Goal: Task Accomplishment & Management: Use online tool/utility

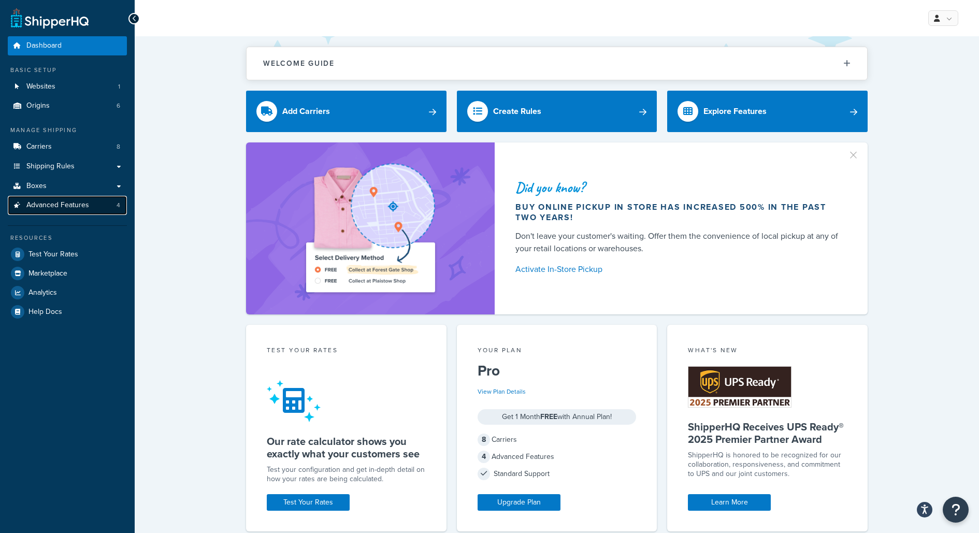
click at [98, 209] on link "Advanced Features 4" at bounding box center [67, 205] width 119 height 19
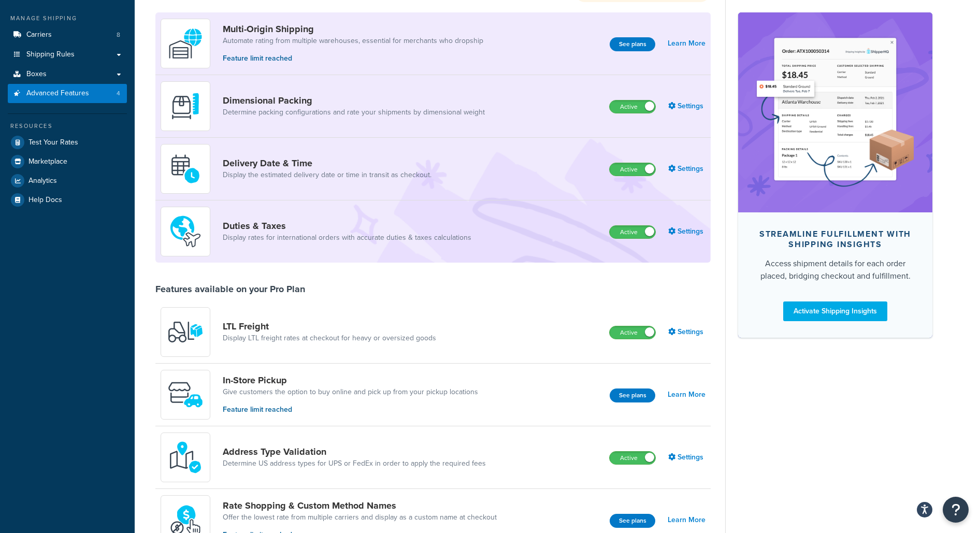
scroll to position [119, 0]
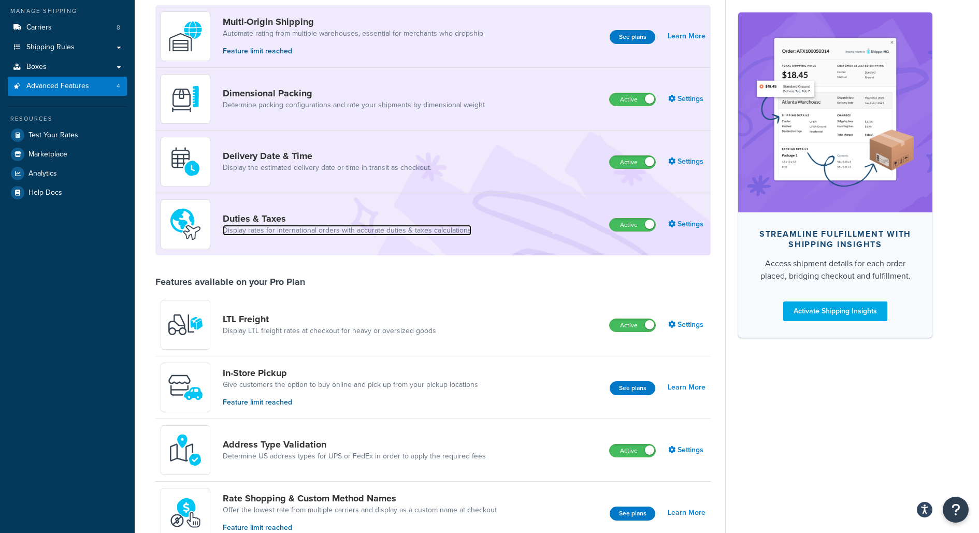
click at [318, 231] on link "Display rates for international orders with accurate duties & taxes calculations" at bounding box center [347, 230] width 249 height 10
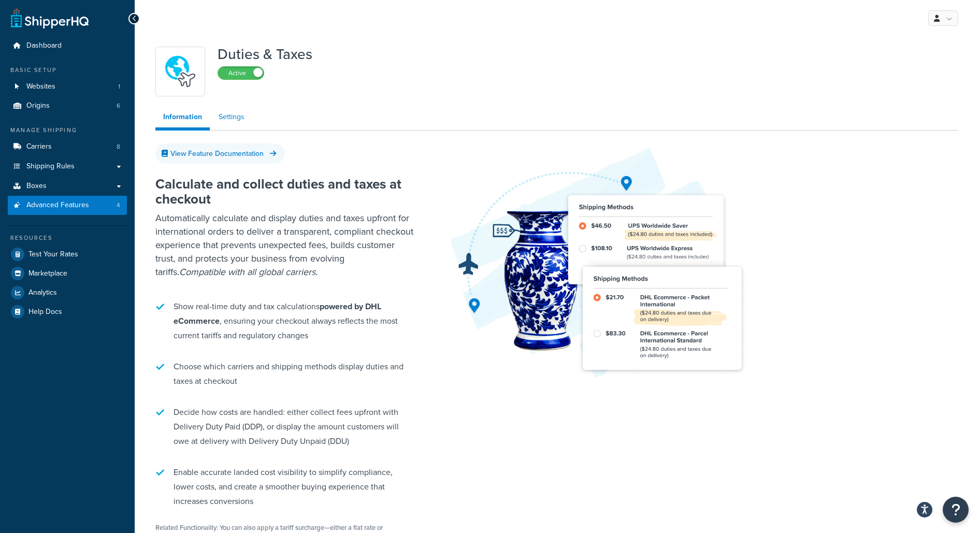
click at [231, 109] on link "Settings" at bounding box center [231, 117] width 41 height 21
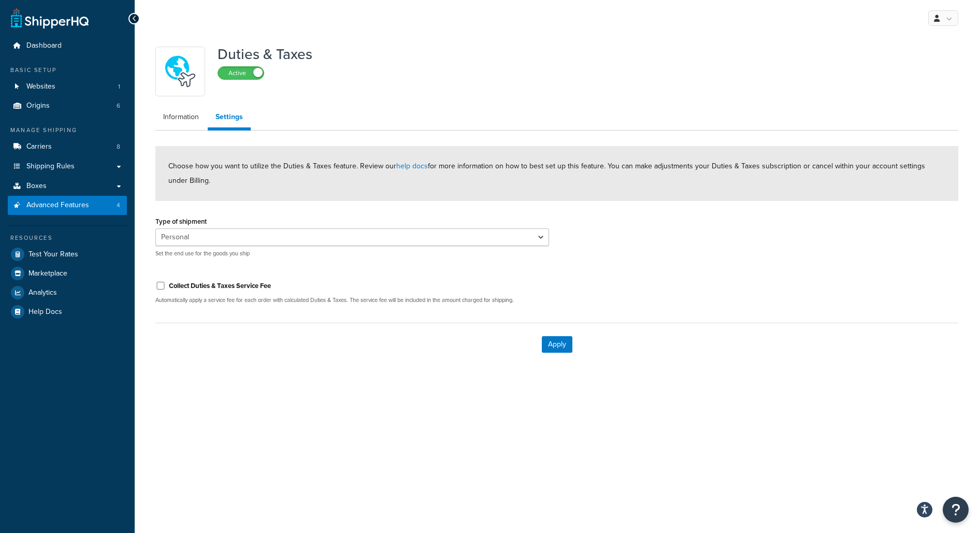
click at [575, 84] on div "Duties & Taxes Active" at bounding box center [556, 72] width 803 height 50
click at [949, 15] on link at bounding box center [943, 18] width 30 height 16
click at [910, 33] on link "My Profile" at bounding box center [911, 39] width 92 height 21
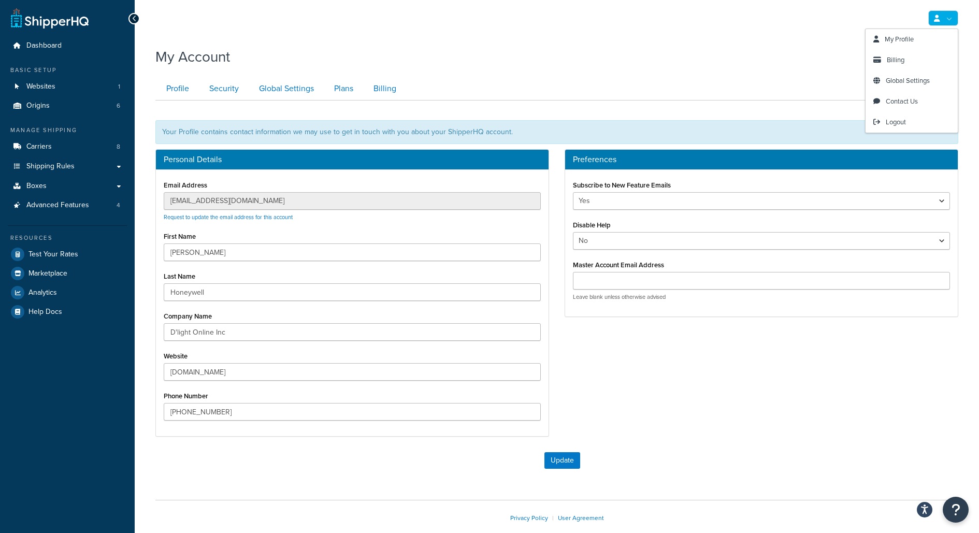
click at [939, 23] on link at bounding box center [943, 18] width 30 height 16
click at [903, 124] on span "Logout" at bounding box center [896, 122] width 20 height 10
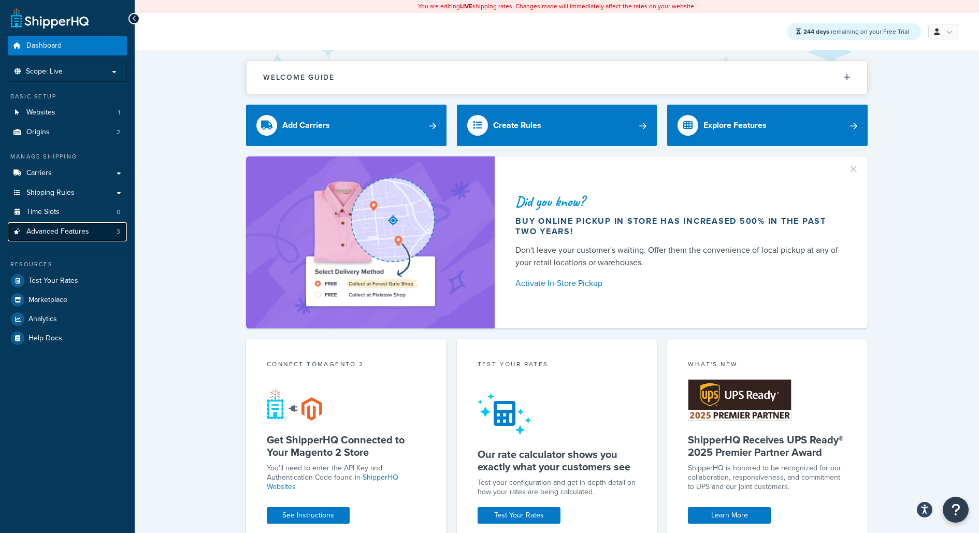
click at [99, 229] on link "Advanced Features 3" at bounding box center [67, 231] width 119 height 19
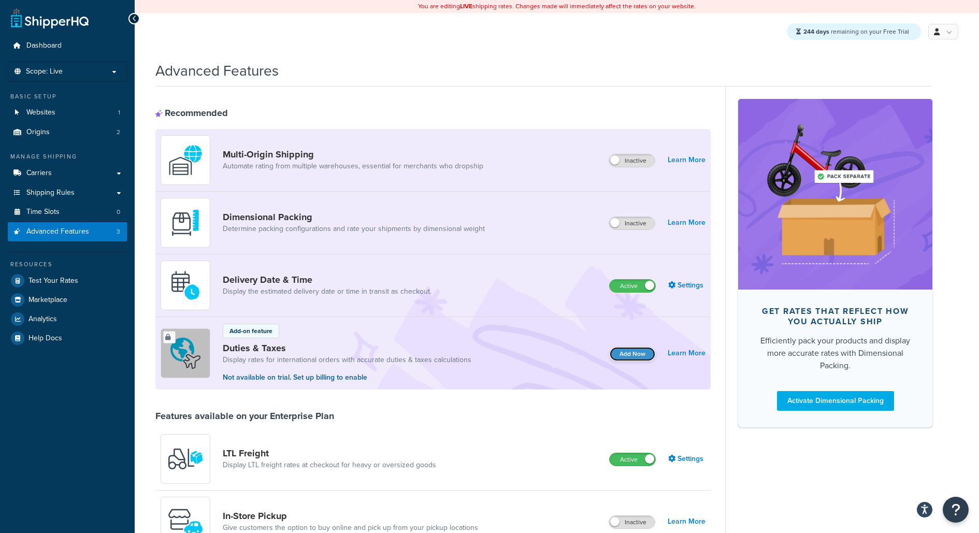
click at [642, 349] on button "Add Now" at bounding box center [633, 354] width 46 height 14
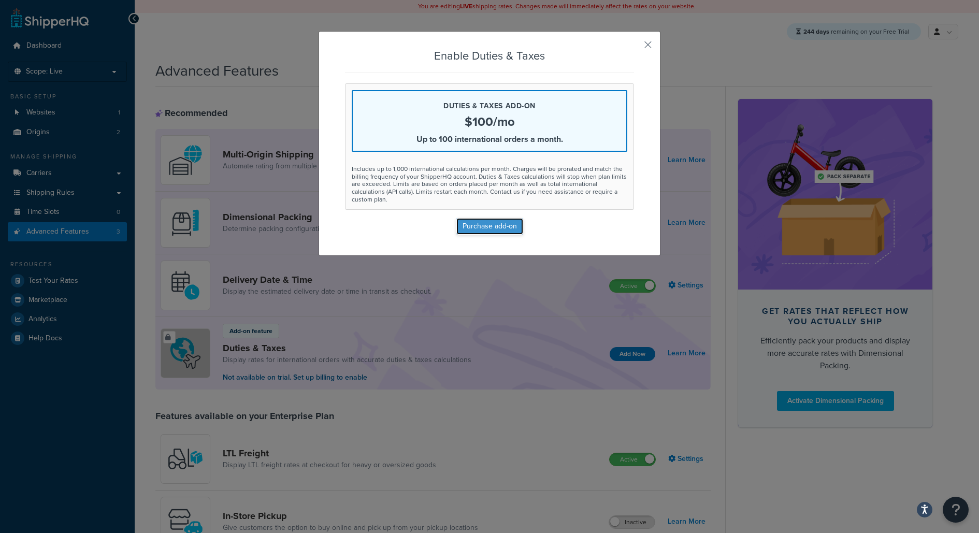
click at [505, 225] on button "Purchase add-on" at bounding box center [489, 226] width 67 height 17
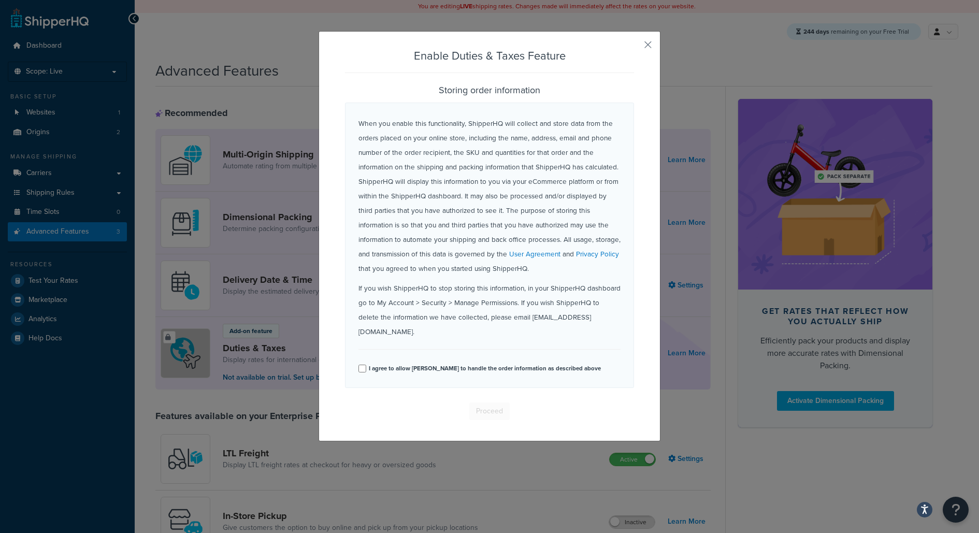
click at [466, 361] on label "I agree to allow ShipperHQ to handle the order information as described above" at bounding box center [485, 368] width 232 height 15
click at [366, 365] on input "I agree to allow ShipperHQ to handle the order information as described above" at bounding box center [362, 369] width 8 height 8
checkbox input "true"
click at [481, 402] on button "Proceed" at bounding box center [489, 411] width 40 height 18
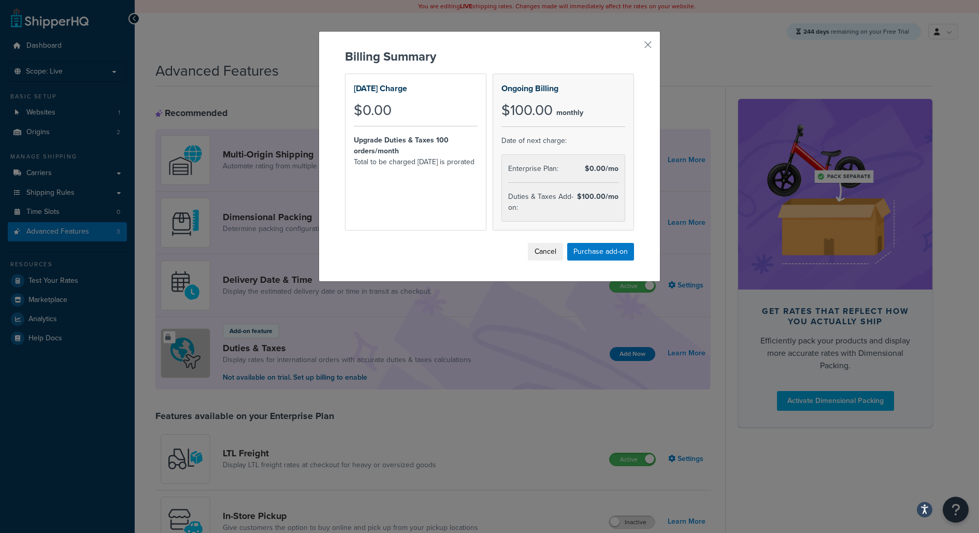
click at [458, 191] on div "Today's Charge $0.00 Upgrade Duties & Taxes 100 orders/month Total to be charge…" at bounding box center [415, 152] width 141 height 157
click at [600, 247] on button "Purchase add-on" at bounding box center [600, 252] width 67 height 18
click at [560, 256] on button "Cancel" at bounding box center [560, 252] width 35 height 18
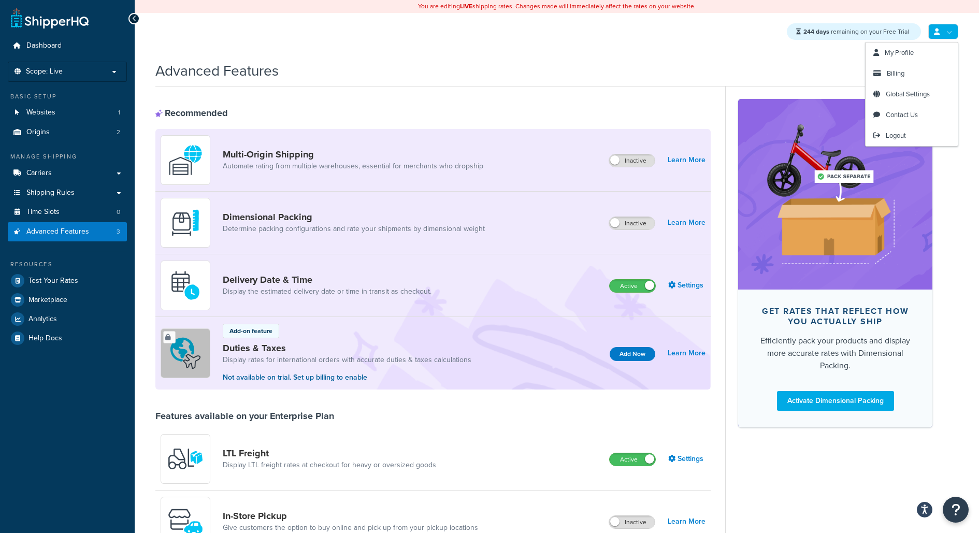
click at [946, 39] on link at bounding box center [943, 32] width 30 height 16
click at [916, 74] on link "Billing" at bounding box center [911, 73] width 92 height 21
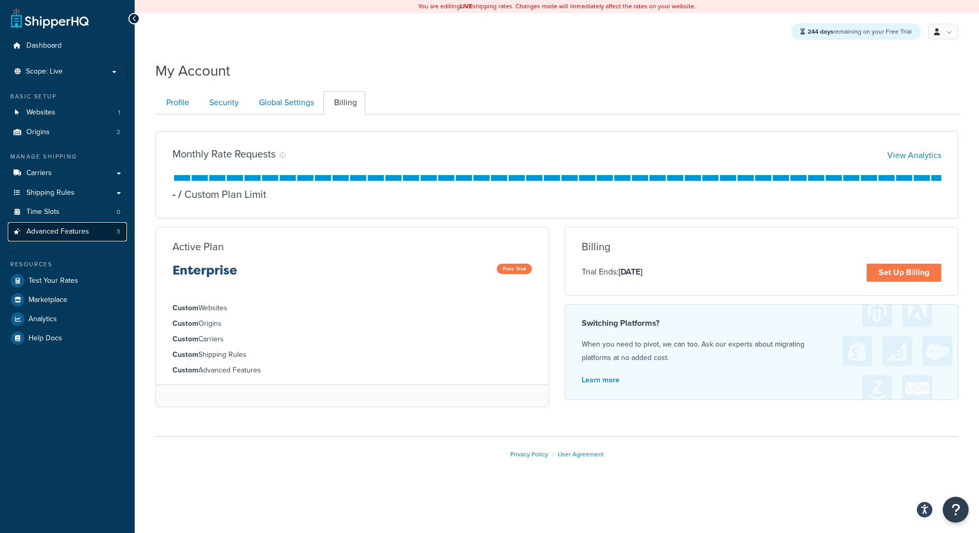
click at [90, 228] on link "Advanced Features 3" at bounding box center [67, 231] width 119 height 19
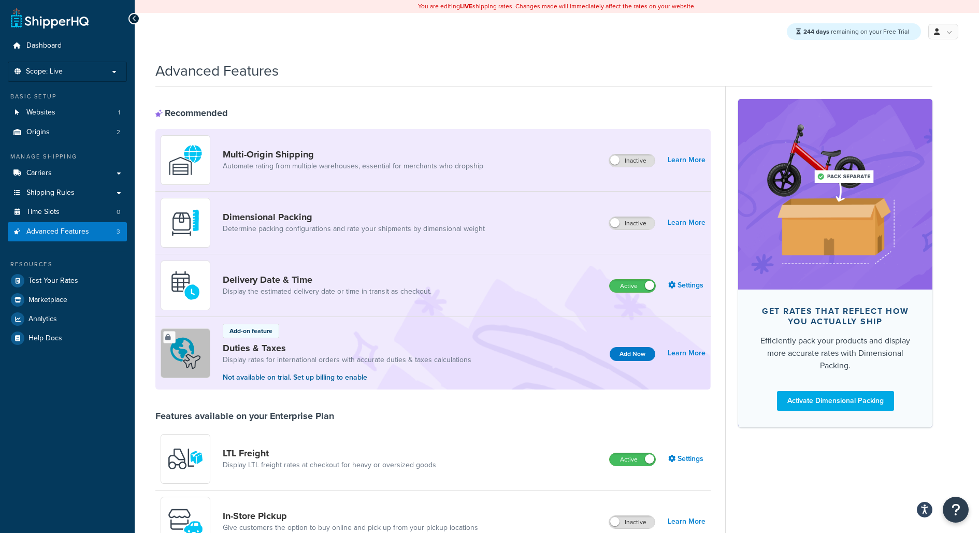
click at [638, 346] on div "Add Now" at bounding box center [633, 353] width 46 height 15
click at [638, 354] on button "Add Now" at bounding box center [633, 354] width 46 height 14
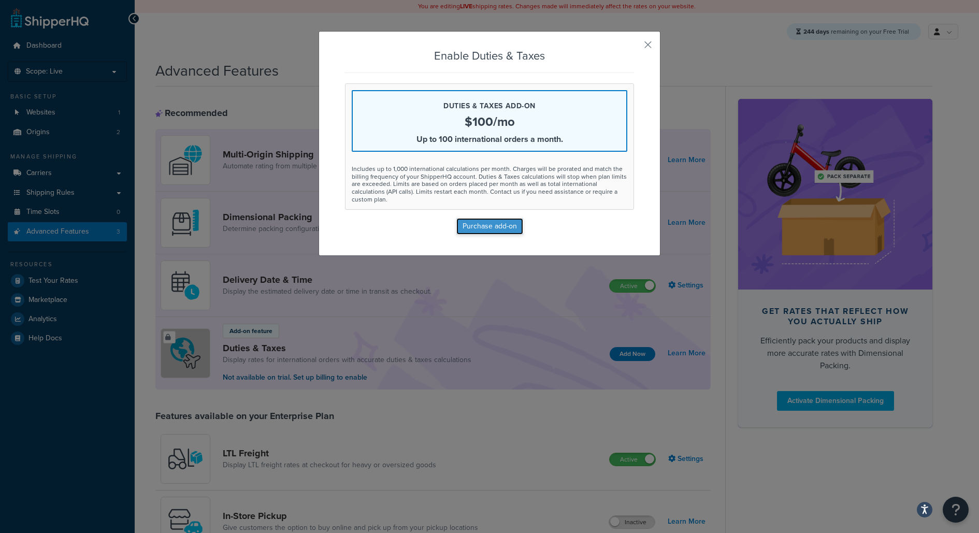
click at [503, 218] on button "Purchase add-on" at bounding box center [489, 226] width 67 height 17
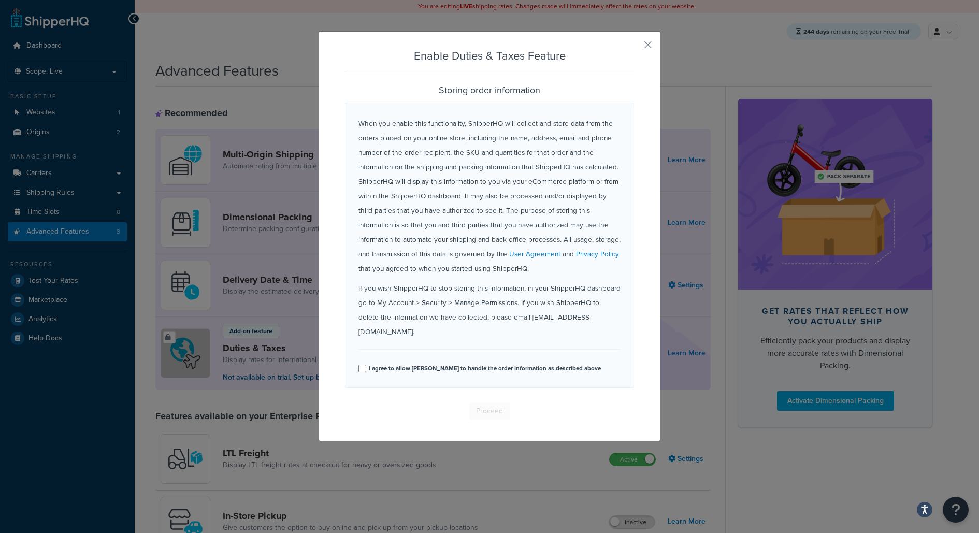
click at [532, 361] on label "I agree to allow ShipperHQ to handle the order information as described above" at bounding box center [485, 368] width 232 height 15
click at [366, 365] on input "I agree to allow ShipperHQ to handle the order information as described above" at bounding box center [362, 369] width 8 height 8
checkbox input "true"
click at [486, 402] on button "Proceed" at bounding box center [489, 411] width 40 height 18
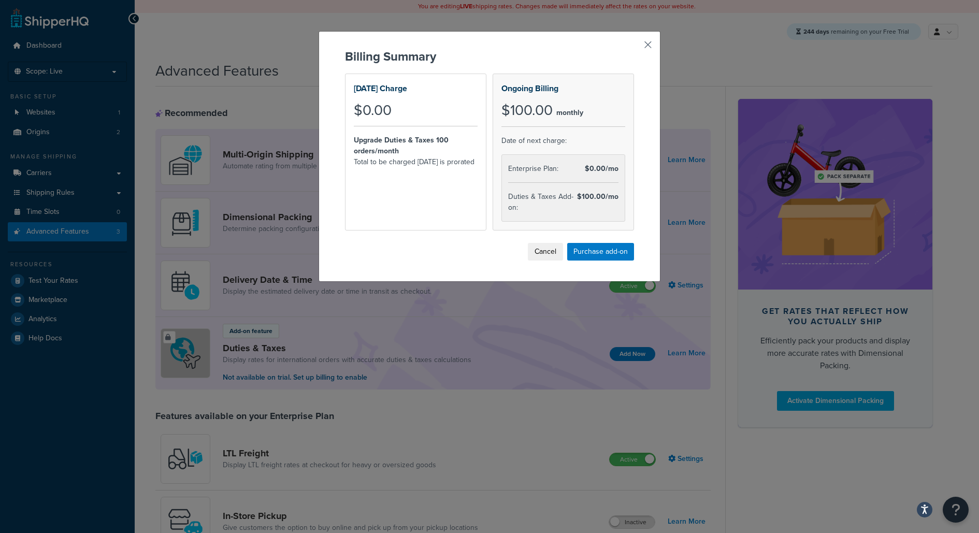
click at [634, 47] on button "button" at bounding box center [632, 48] width 3 height 3
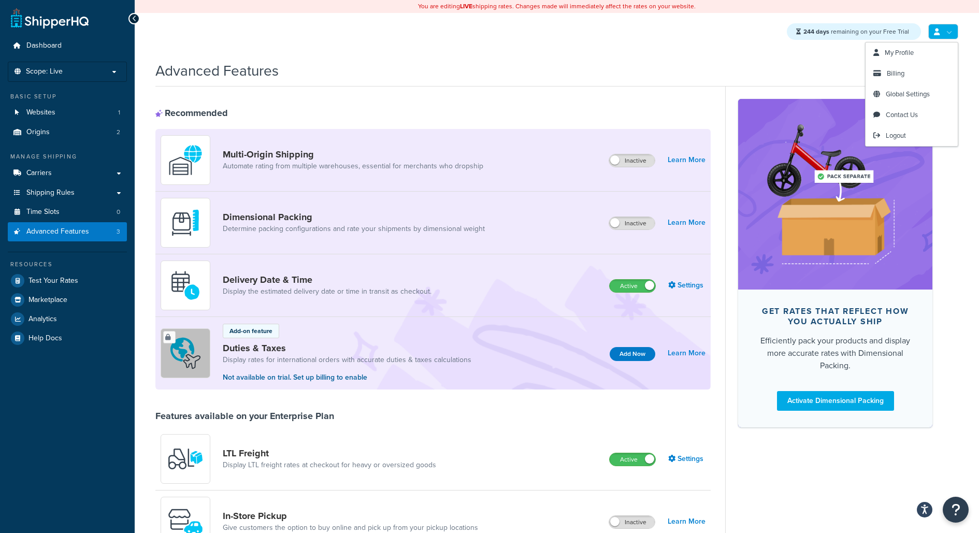
click at [948, 32] on link at bounding box center [943, 32] width 30 height 16
click at [591, 88] on div "Recommended Multi-Origin Shipping Automate rating from multiple warehouses, ess…" at bounding box center [432, 538] width 555 height 905
click at [947, 29] on link at bounding box center [943, 32] width 30 height 16
click at [903, 135] on span "Logout" at bounding box center [896, 136] width 20 height 10
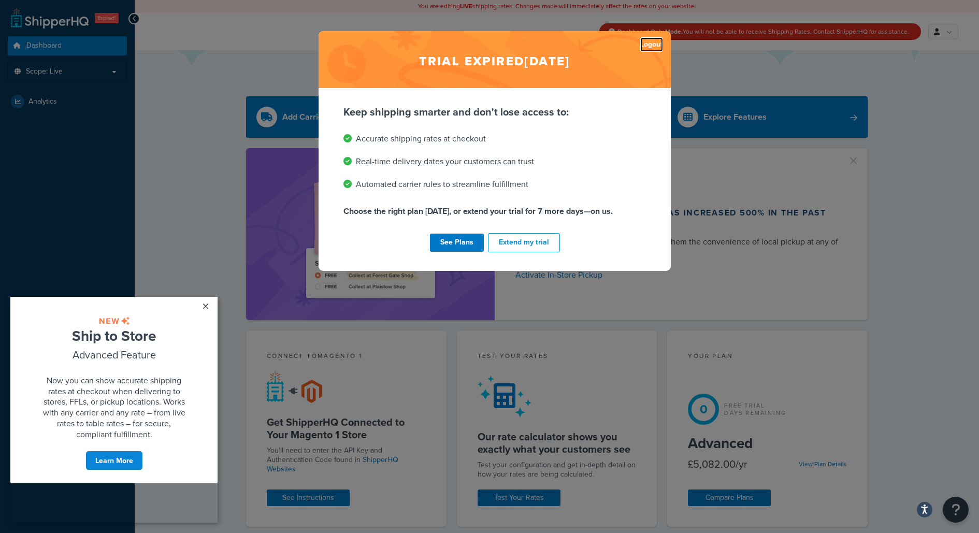
click at [657, 42] on link "Logout" at bounding box center [651, 44] width 23 height 15
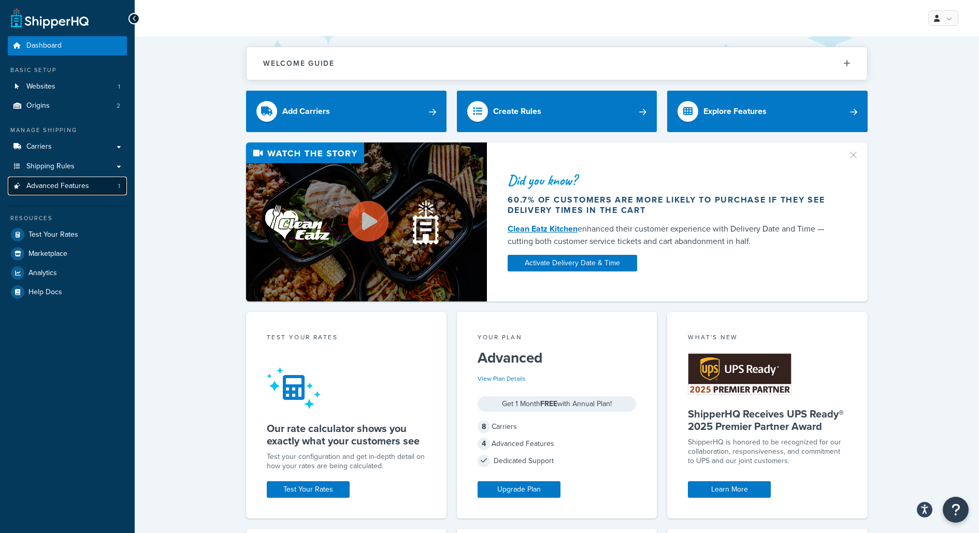
click at [102, 185] on link "Advanced Features 1" at bounding box center [67, 186] width 119 height 19
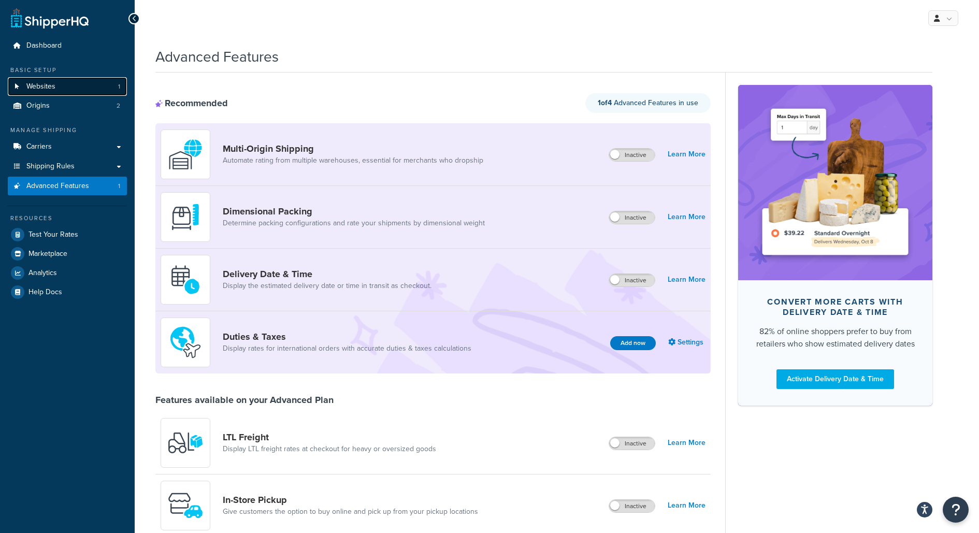
click at [110, 79] on link "Websites 1" at bounding box center [67, 86] width 119 height 19
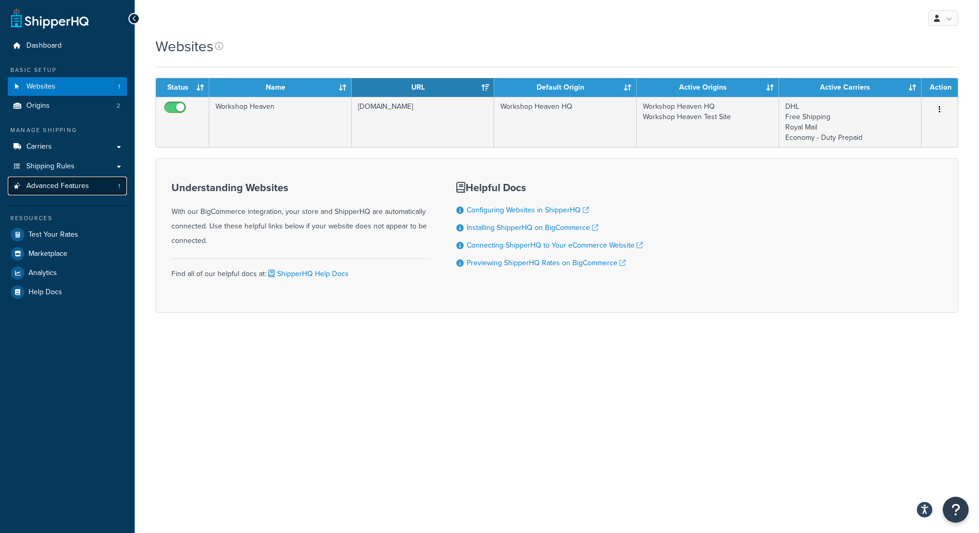
click at [34, 194] on link "Advanced Features 1" at bounding box center [67, 186] width 119 height 19
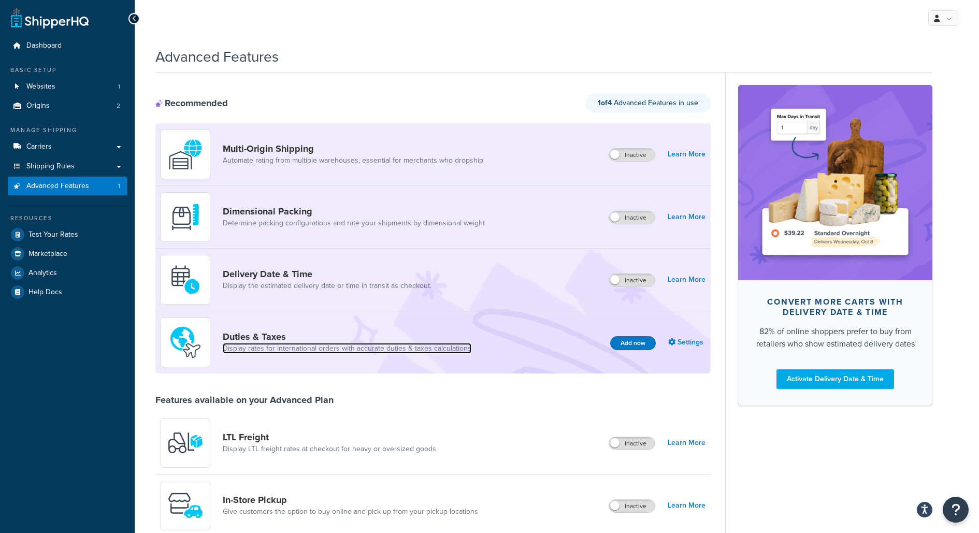
click at [402, 343] on link "Display rates for international orders with accurate duties & taxes calculations" at bounding box center [347, 348] width 249 height 10
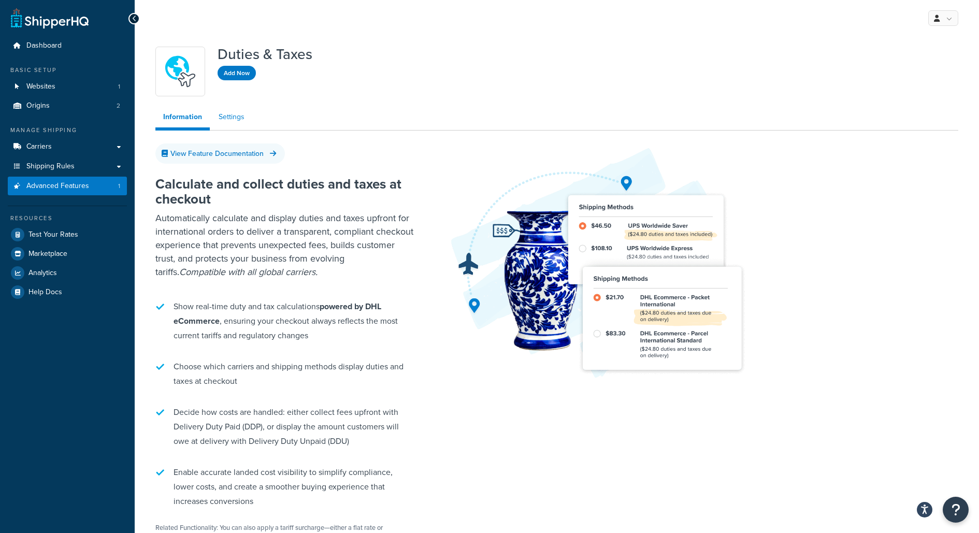
click at [236, 121] on link "Settings" at bounding box center [231, 117] width 41 height 21
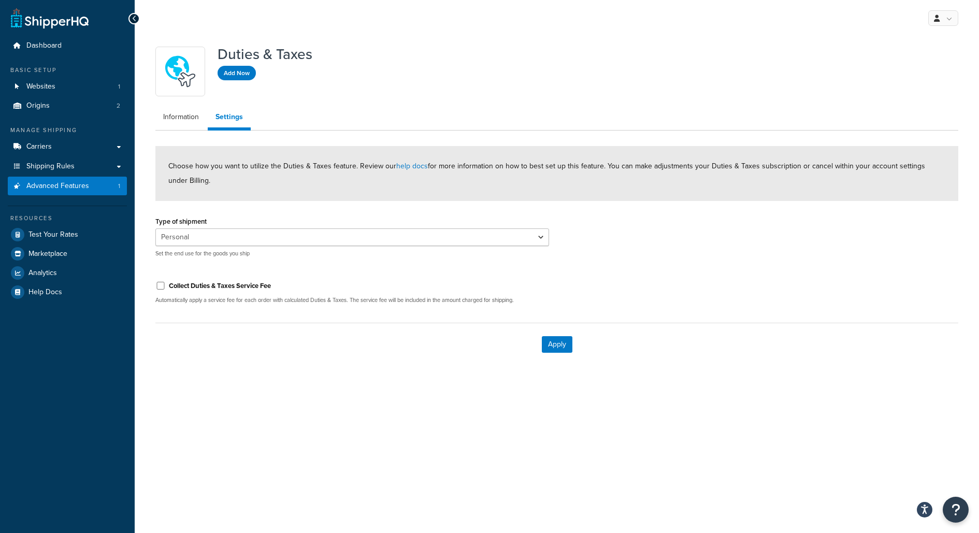
click at [32, 244] on div "Resources Test Your Rates Marketplace Analytics Help Docs" at bounding box center [67, 254] width 119 height 96
click at [32, 240] on link "Test Your Rates" at bounding box center [67, 234] width 119 height 19
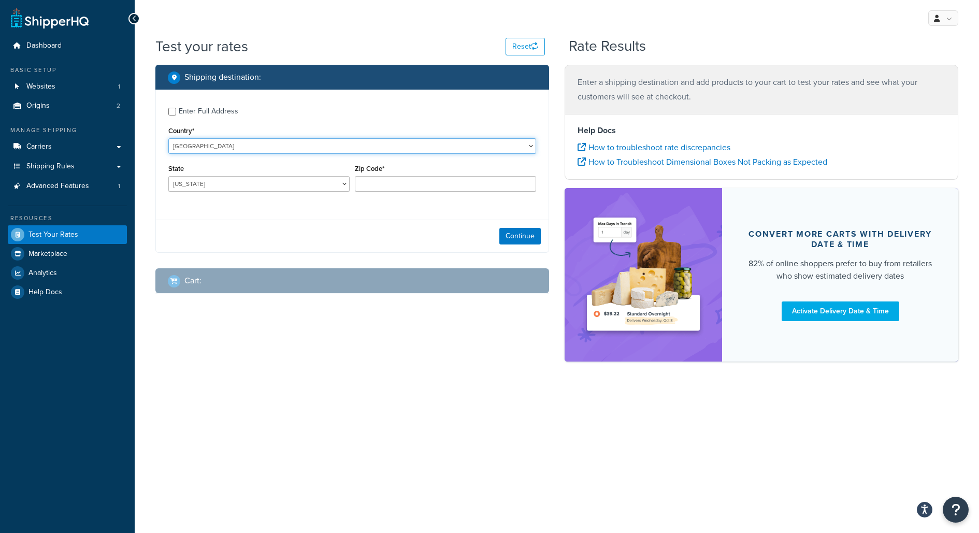
click at [243, 151] on select "[GEOGRAPHIC_DATA] [GEOGRAPHIC_DATA] [GEOGRAPHIC_DATA] [GEOGRAPHIC_DATA] [GEOGRA…" at bounding box center [352, 146] width 368 height 16
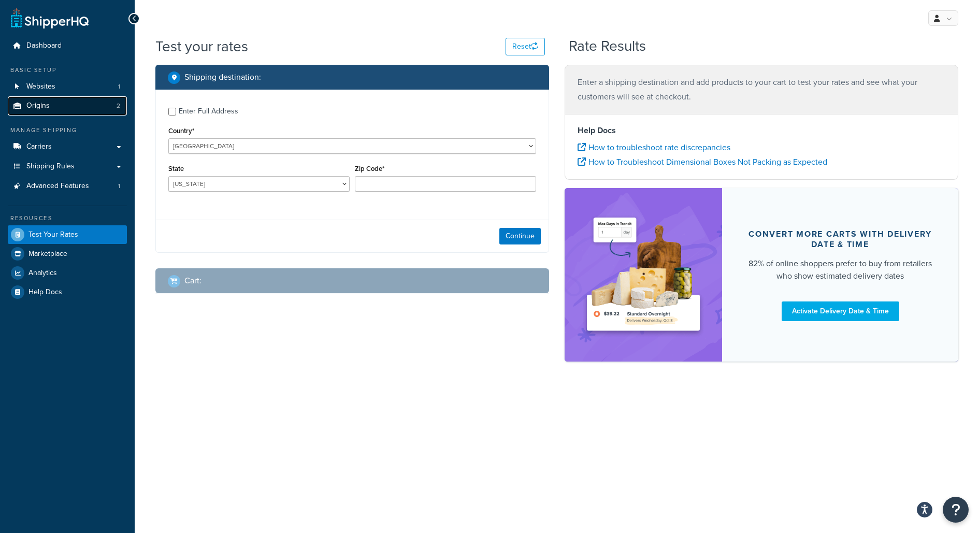
click at [85, 109] on link "Origins 2" at bounding box center [67, 105] width 119 height 19
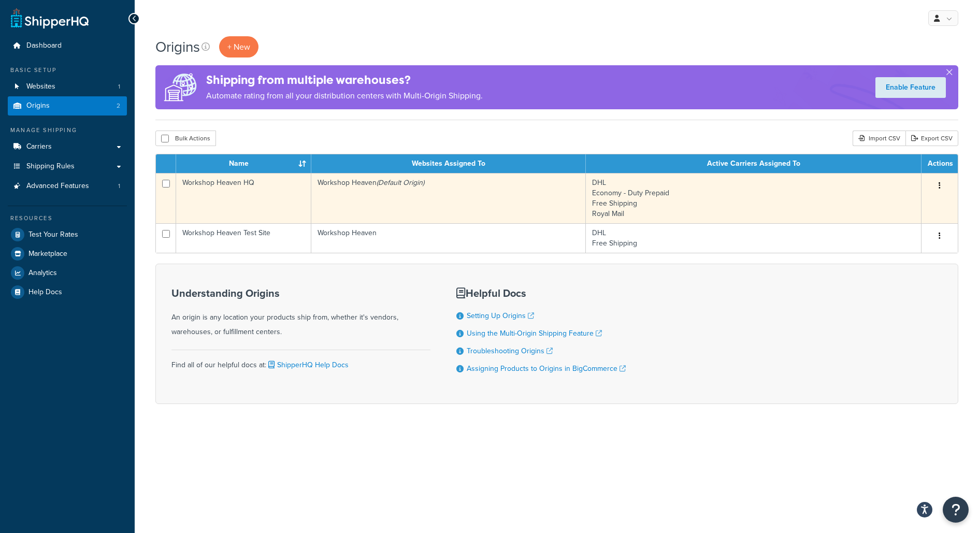
click at [240, 198] on td "Workshop Heaven HQ" at bounding box center [243, 198] width 135 height 50
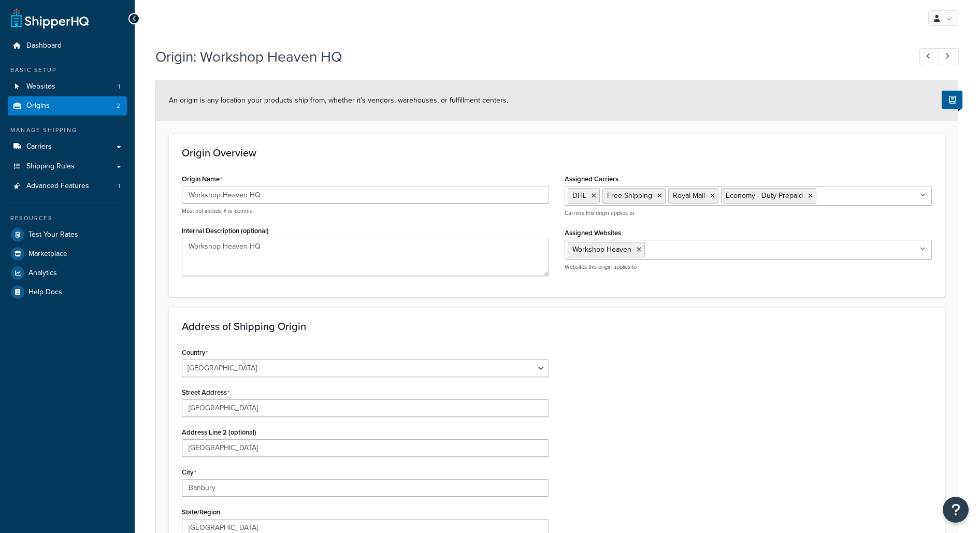
select select "1226"
click at [105, 235] on link "Test Your Rates" at bounding box center [67, 234] width 119 height 19
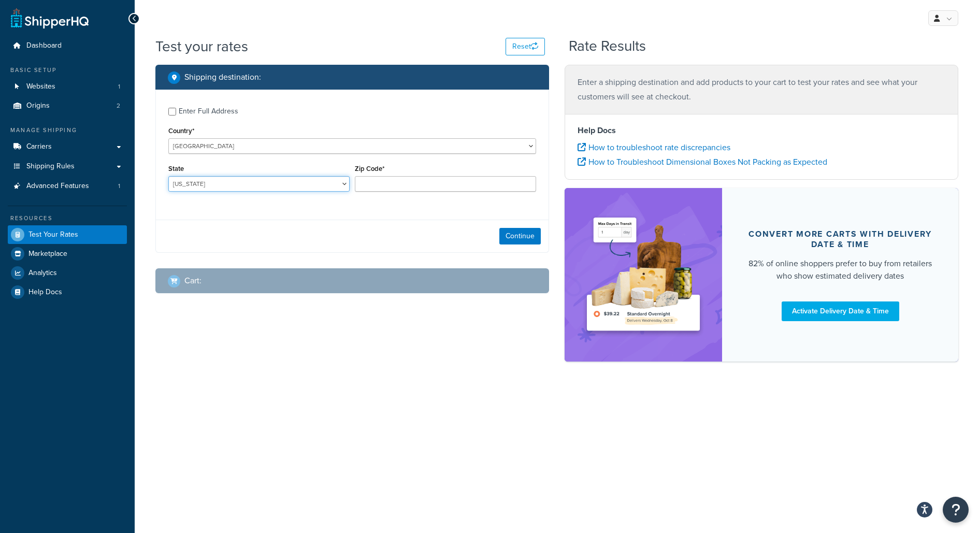
click at [314, 177] on select "[US_STATE] [US_STATE] [US_STATE] [US_STATE] [US_STATE] Armed Forces Americas Ar…" at bounding box center [258, 184] width 181 height 16
select select "[GEOGRAPHIC_DATA]"
click at [168, 176] on select "[US_STATE] [US_STATE] [US_STATE] [US_STATE] [US_STATE] Armed Forces Americas Ar…" at bounding box center [258, 184] width 181 height 16
click at [384, 193] on div "Zip Code*" at bounding box center [445, 181] width 186 height 38
click at [385, 180] on input "Zip Code*" at bounding box center [445, 184] width 181 height 16
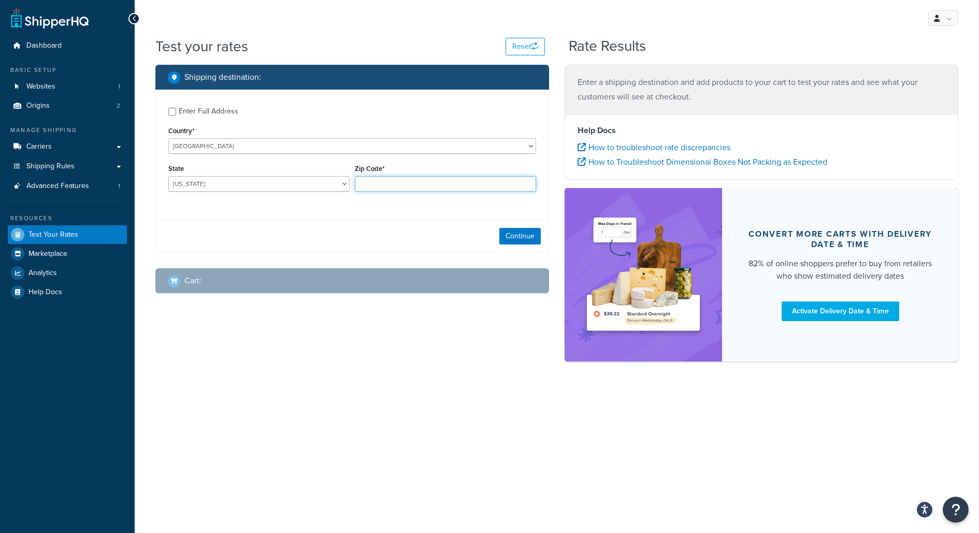
type input "78759"
click at [505, 237] on button "Continue" at bounding box center [519, 236] width 41 height 17
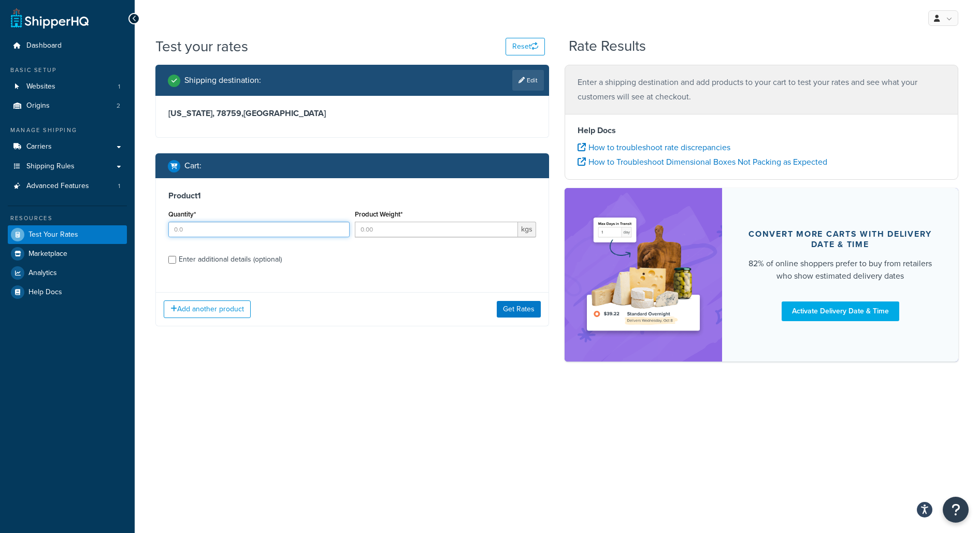
click at [276, 223] on input "Quantity*" at bounding box center [258, 230] width 181 height 16
type input "11"
click at [424, 236] on input "Product Weight*" at bounding box center [436, 230] width 163 height 16
click at [419, 226] on input "Product Weight*" at bounding box center [436, 230] width 163 height 16
type input "1"
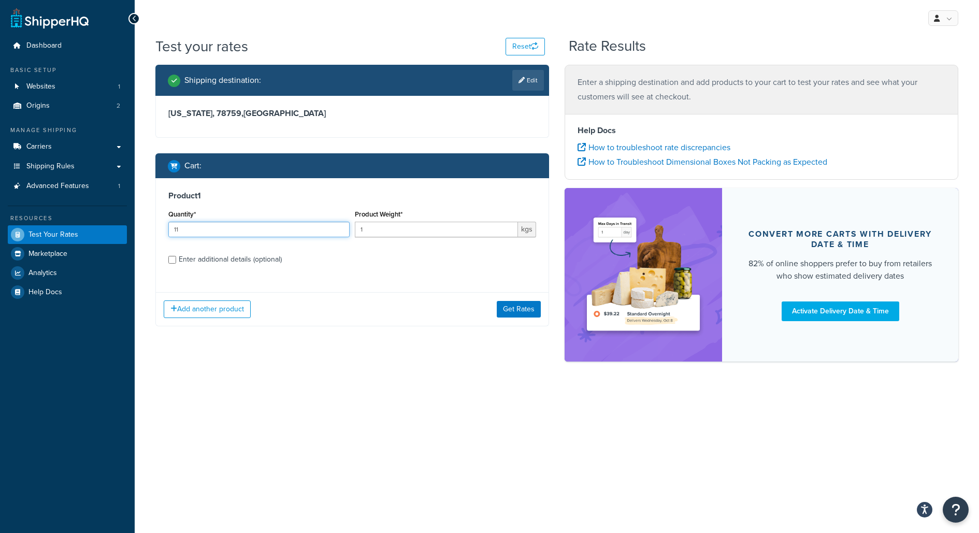
click at [266, 233] on input "11" at bounding box center [258, 230] width 181 height 16
type input "1"
click at [523, 306] on button "Get Rates" at bounding box center [519, 309] width 44 height 17
